Goal: Task Accomplishment & Management: Complete application form

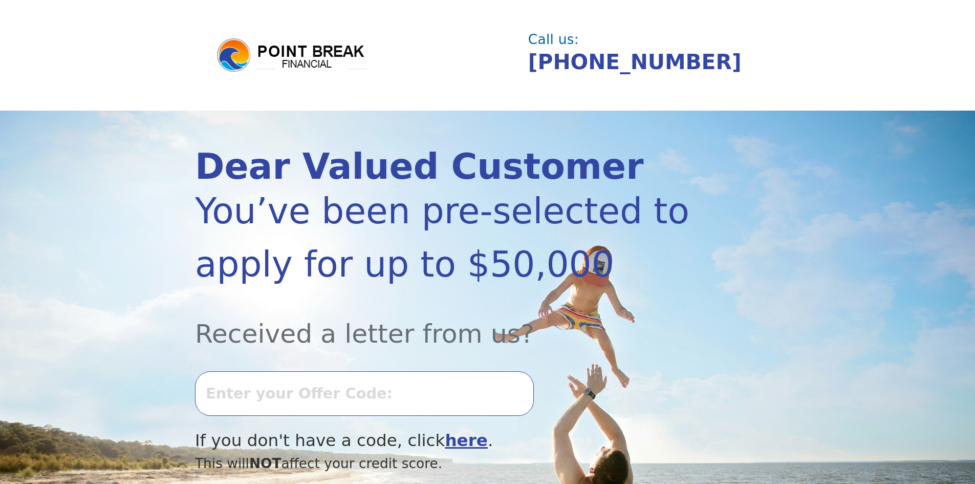
drag, startPoint x: 336, startPoint y: 372, endPoint x: 334, endPoint y: 380, distance: 8.4
click at [336, 373] on input "text" at bounding box center [364, 393] width 339 height 44
click at [334, 384] on input "text" at bounding box center [364, 393] width 339 height 44
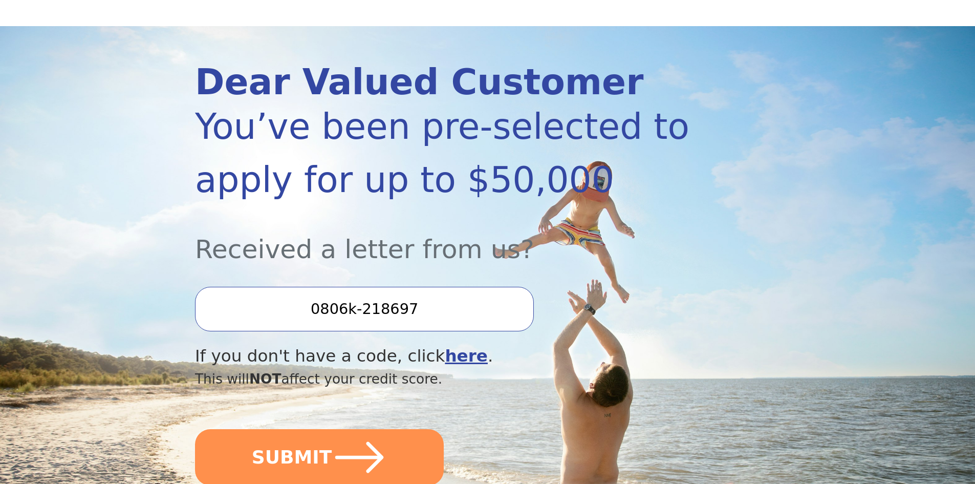
scroll to position [102, 0]
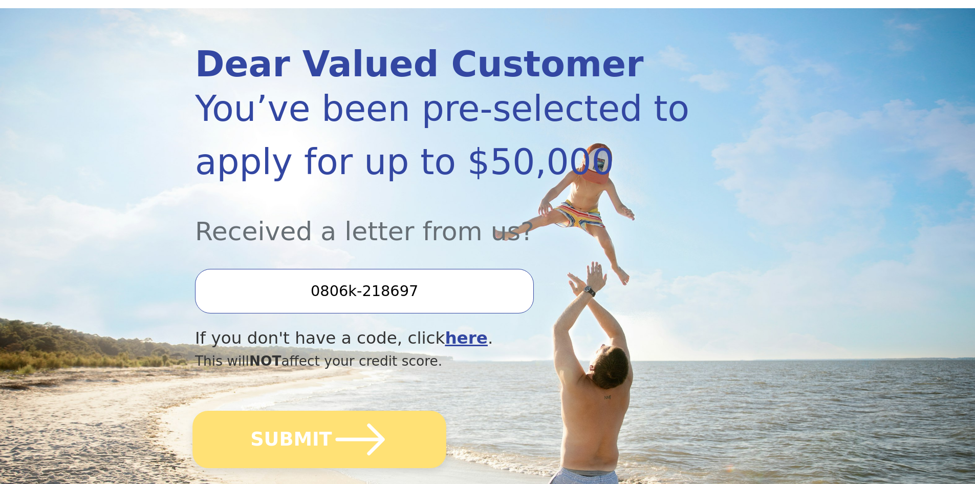
type input "0806k-218697"
click at [357, 447] on icon "submit" at bounding box center [360, 439] width 56 height 56
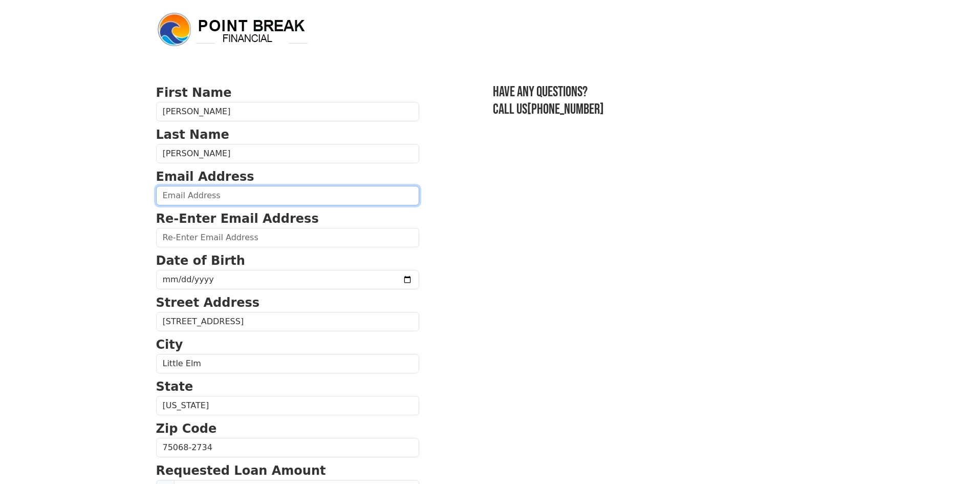
click at [185, 202] on input "email" at bounding box center [287, 195] width 263 height 19
type input "[EMAIL_ADDRESS][DOMAIN_NAME]"
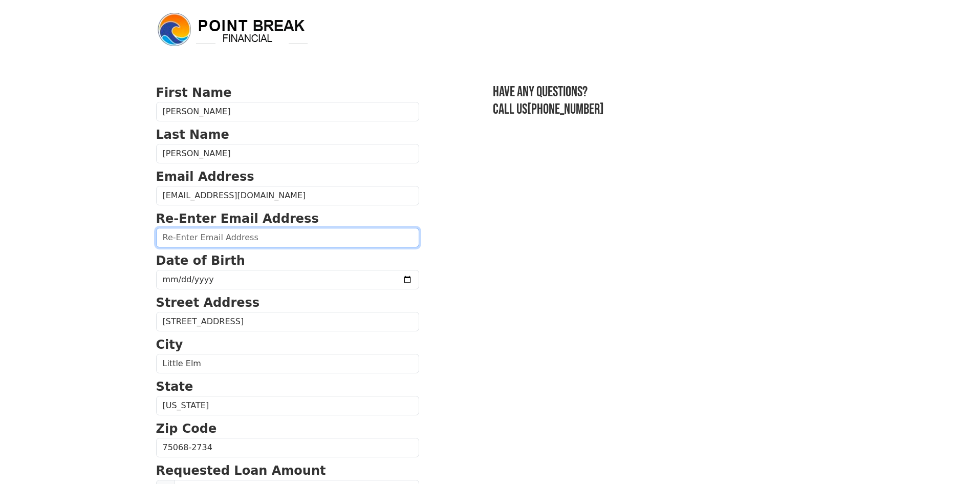
click at [241, 239] on input "email" at bounding box center [287, 237] width 263 height 19
type input "pbeck4269@icloud.com"
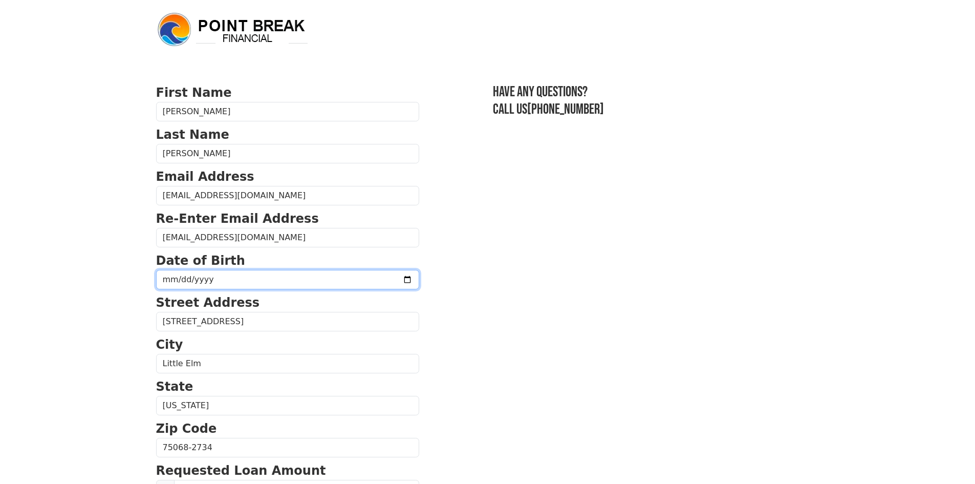
click at [228, 277] on input "date" at bounding box center [287, 279] width 263 height 19
type input "1980-08-14"
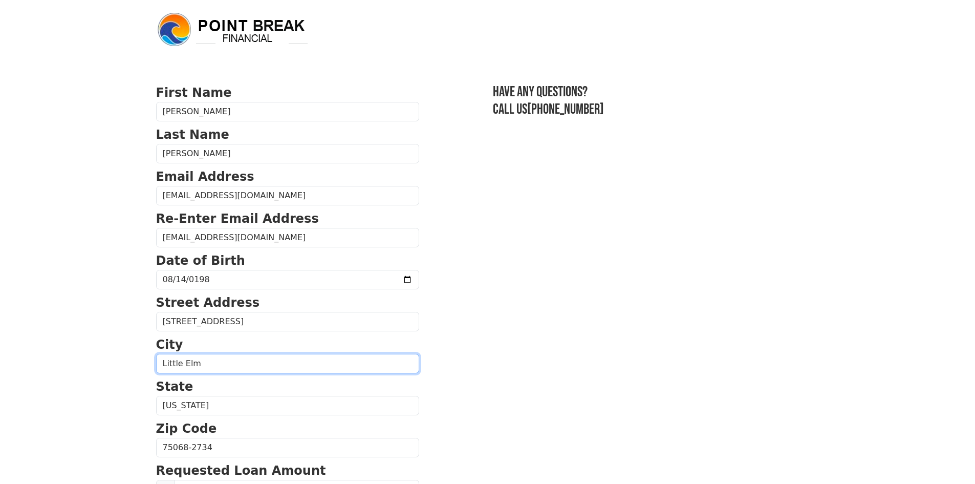
click at [352, 367] on input "Little Elm" at bounding box center [287, 363] width 263 height 19
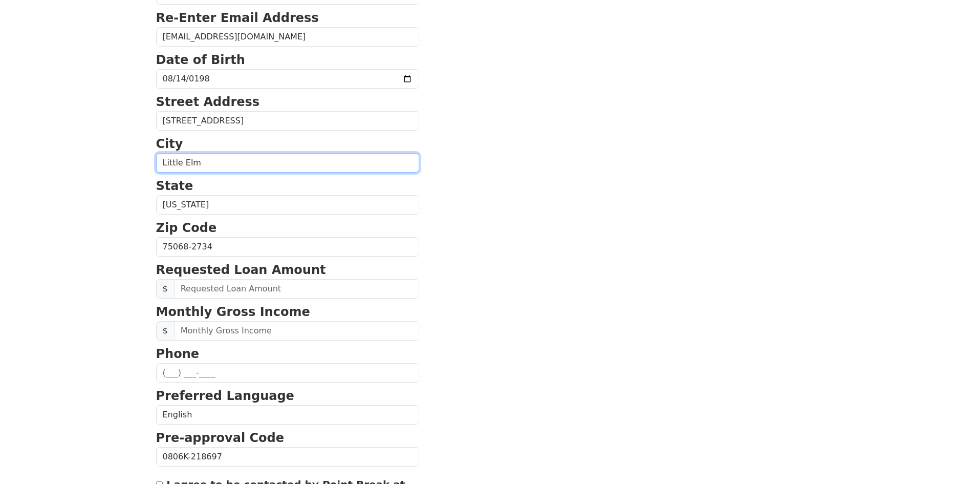
scroll to position [205, 0]
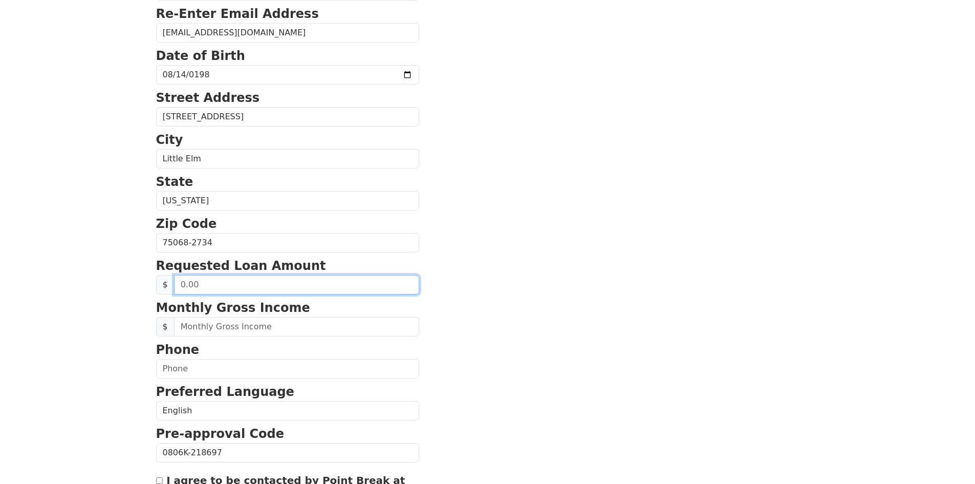
click at [280, 289] on input "text" at bounding box center [296, 284] width 245 height 19
type input "50,000.00"
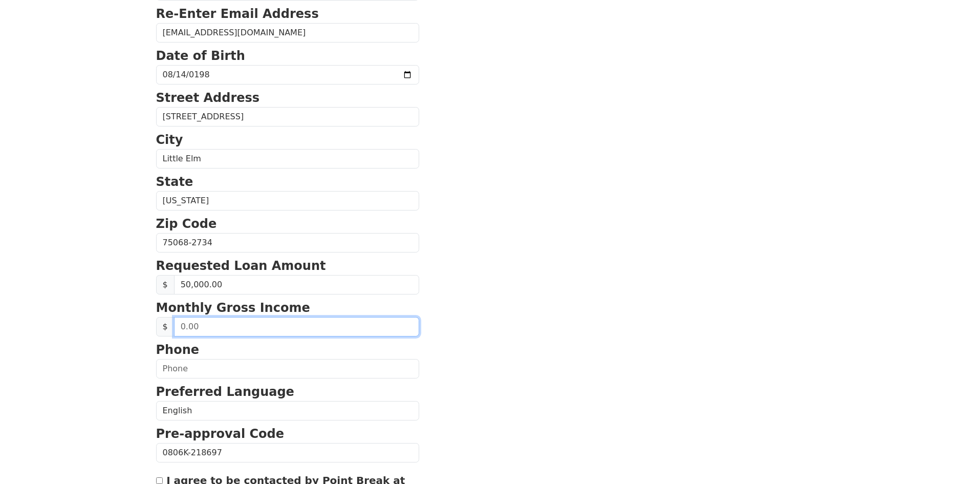
click at [230, 331] on input "text" at bounding box center [296, 326] width 245 height 19
type input "6,700.00"
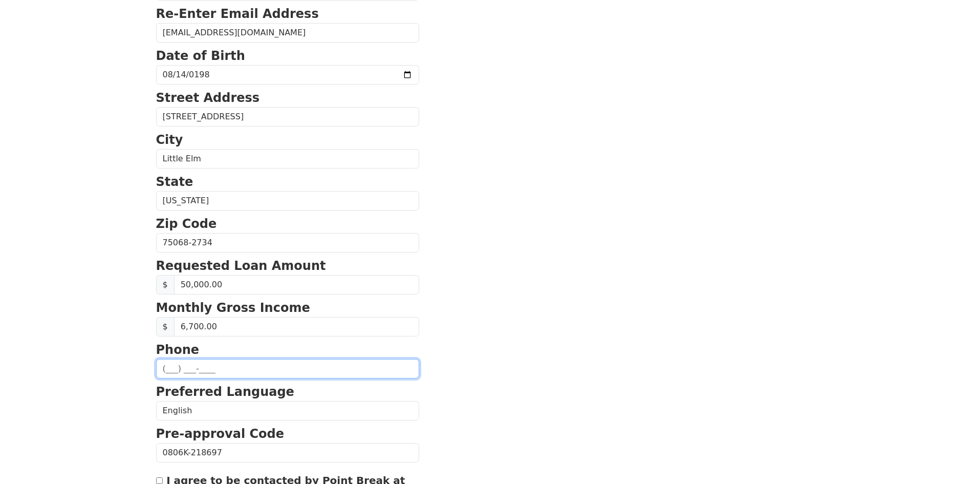
click at [178, 369] on input "text" at bounding box center [287, 368] width 263 height 19
type input "(940) 783-0689"
click at [49, 279] on html "First Name Phyllis Last Name Velazquez Email Address pbeck4269@icloud.com Re-En…" at bounding box center [487, 37] width 975 height 484
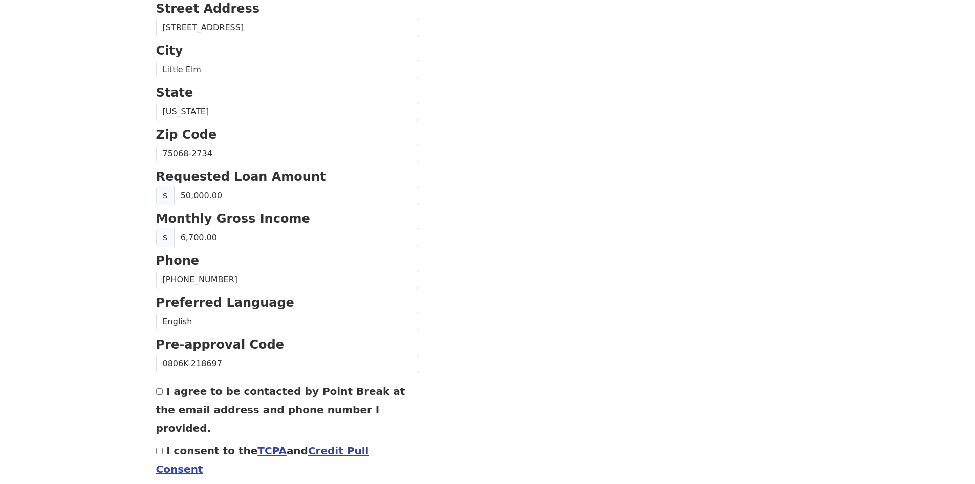
scroll to position [307, 0]
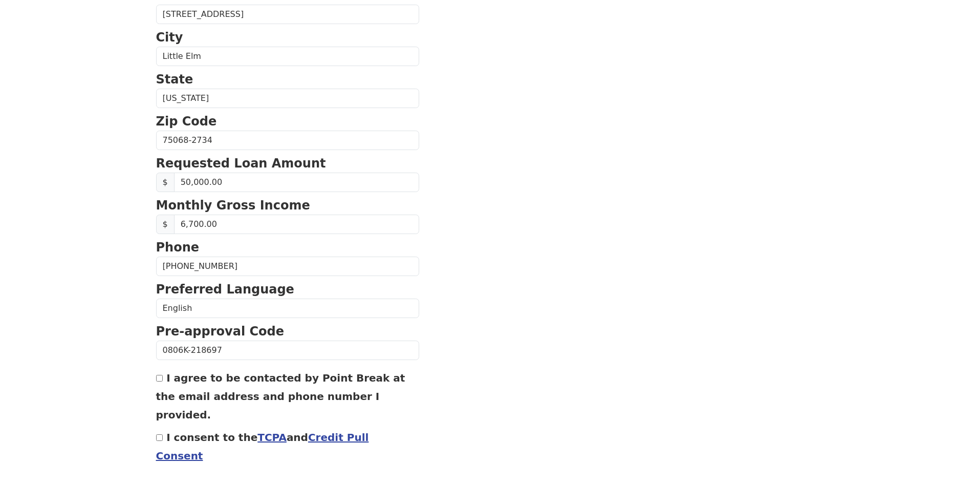
click at [161, 379] on input "I agree to be contacted by Point Break at the email address and phone number I …" at bounding box center [159, 378] width 7 height 7
checkbox input "true"
click at [156, 427] on div "I consent to the TCPA and Credit Pull Consent" at bounding box center [287, 445] width 263 height 37
click at [164, 427] on div "I consent to the TCPA and Credit Pull Consent" at bounding box center [287, 445] width 263 height 37
click at [156, 434] on input "I consent to the TCPA and Credit Pull Consent" at bounding box center [159, 437] width 7 height 7
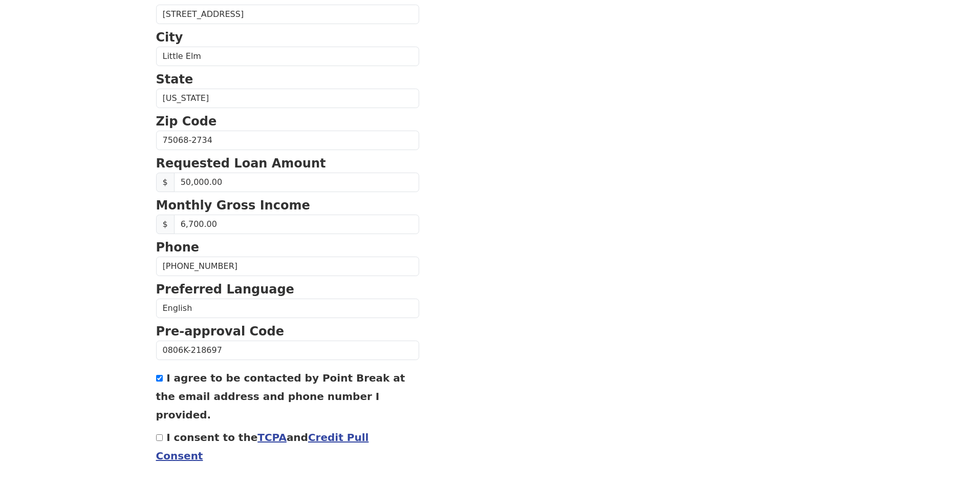
checkbox input "true"
click at [187, 225] on input "6,700.00" at bounding box center [296, 224] width 245 height 19
type input "6,500.00"
